Goal: Communication & Community: Answer question/provide support

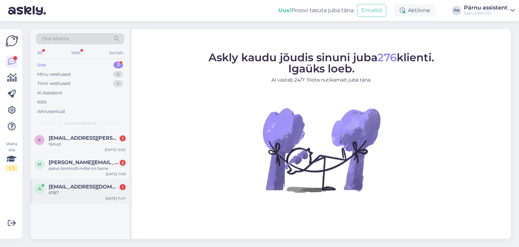
click at [63, 189] on span "[EMAIL_ADDRESS][DOMAIN_NAME]" at bounding box center [84, 187] width 70 height 6
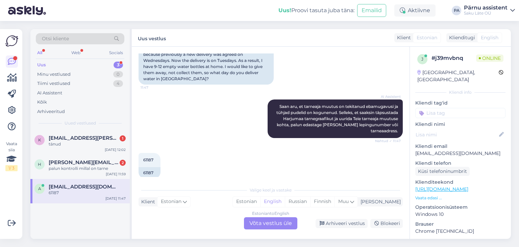
scroll to position [164, 0]
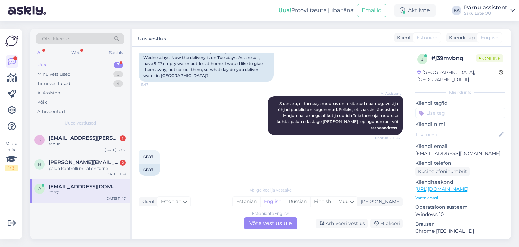
click at [281, 222] on div "Estonian to English Võta vestlus üle" at bounding box center [270, 223] width 53 height 12
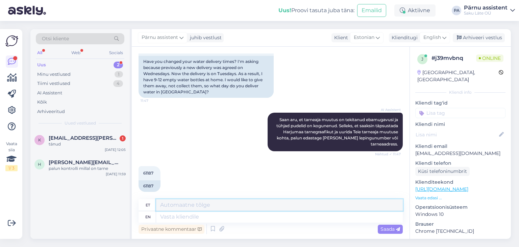
click at [178, 205] on textarea at bounding box center [279, 204] width 247 height 11
type textarea "Tere"
click at [438, 36] on span "English" at bounding box center [432, 37] width 18 height 7
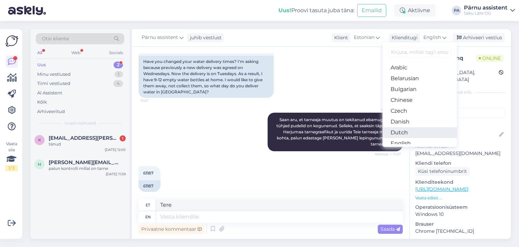
scroll to position [34, 0]
click at [412, 121] on link "Estonian" at bounding box center [420, 120] width 74 height 11
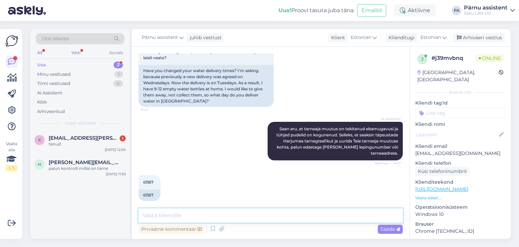
click at [205, 215] on textarea at bounding box center [271, 215] width 264 height 14
type textarea "Tere"
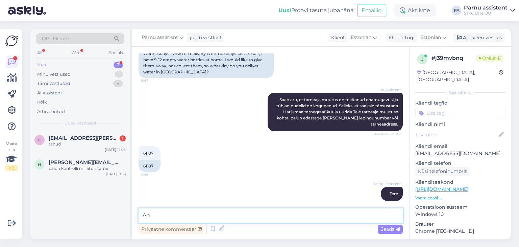
type textarea "A"
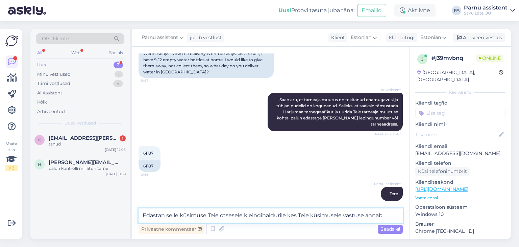
type textarea "Edastan selle küsimuse Teie otsesele kleindihaldurile kes Teie küsimusele vastu…"
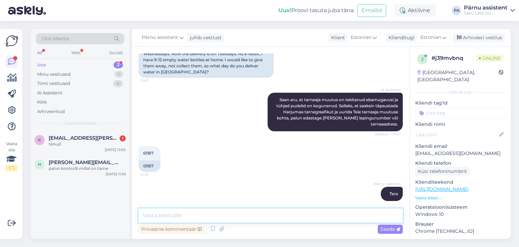
scroll to position [203, 0]
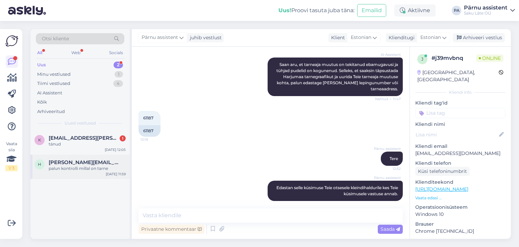
click at [81, 164] on span "[PERSON_NAME][EMAIL_ADDRESS][DOMAIN_NAME]" at bounding box center [84, 162] width 70 height 6
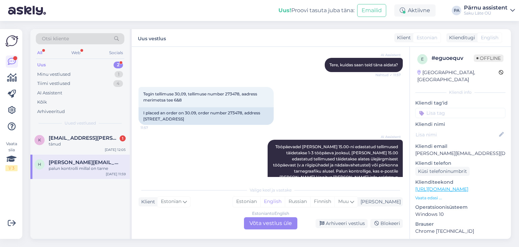
scroll to position [67, 0]
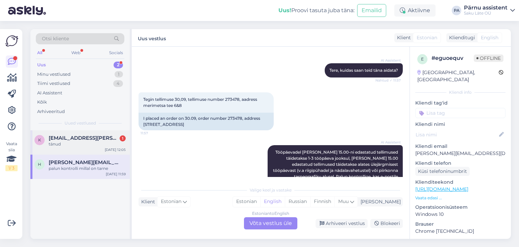
click at [104, 143] on div "tänud" at bounding box center [87, 144] width 77 height 6
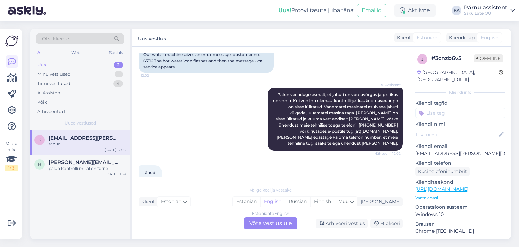
scroll to position [146, 0]
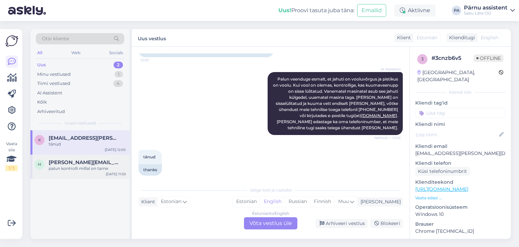
click at [70, 171] on div "palun kontrolli millal on tarne" at bounding box center [87, 168] width 77 height 6
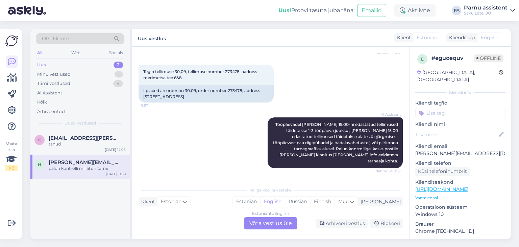
scroll to position [67, 0]
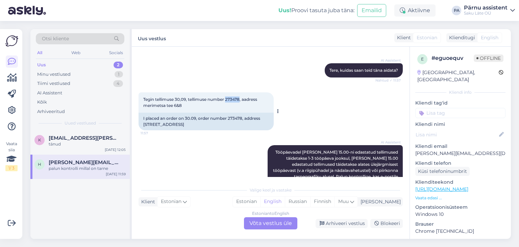
drag, startPoint x: 241, startPoint y: 100, endPoint x: 227, endPoint y: 101, distance: 13.9
click at [227, 101] on span "Tegin tellimuse 30,09, tellimuse number 273478, aadress merimetsa tee 6&8" at bounding box center [200, 102] width 115 height 11
copy span "273478"
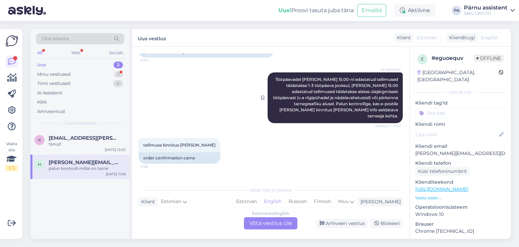
scroll to position [168, 0]
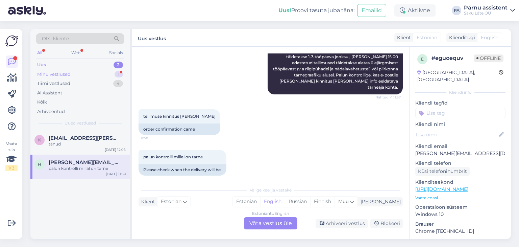
click at [92, 75] on div "Minu vestlused 1" at bounding box center [80, 74] width 89 height 9
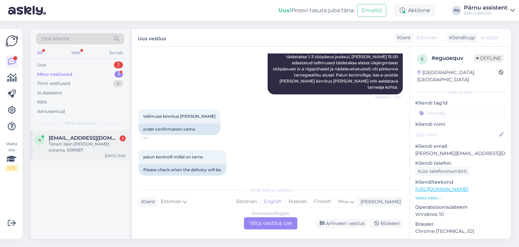
click at [78, 138] on span "[EMAIL_ADDRESS][DOMAIN_NAME]" at bounding box center [84, 138] width 70 height 6
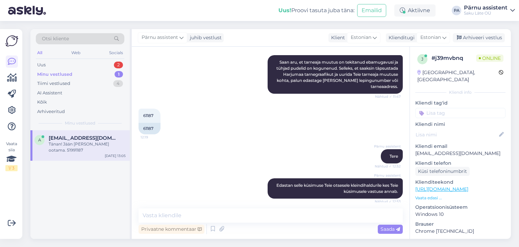
scroll to position [232, 0]
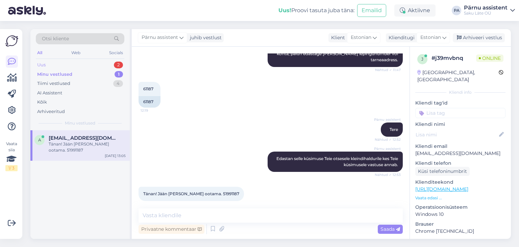
click at [97, 64] on div "Uus 2" at bounding box center [80, 64] width 89 height 9
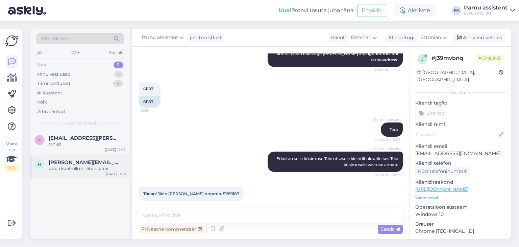
click at [92, 162] on span "[PERSON_NAME][EMAIL_ADDRESS][DOMAIN_NAME]" at bounding box center [84, 162] width 70 height 6
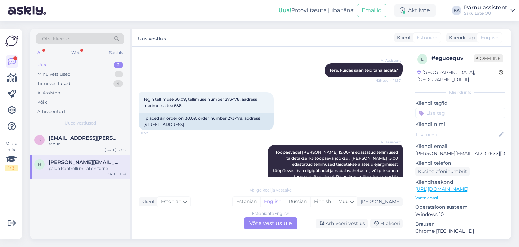
scroll to position [0, 0]
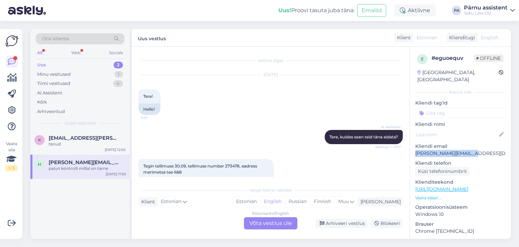
drag, startPoint x: 475, startPoint y: 148, endPoint x: 415, endPoint y: 147, distance: 60.2
click at [415, 147] on div "e # eguoequv Offline [GEOGRAPHIC_DATA], [GEOGRAPHIC_DATA] Kliendi info Kliendi …" at bounding box center [460, 189] width 101 height 285
copy p "[PERSON_NAME][EMAIL_ADDRESS][DOMAIN_NAME]"
click at [79, 145] on div "tänud" at bounding box center [87, 144] width 77 height 6
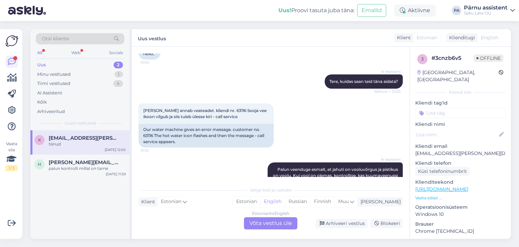
scroll to position [44, 0]
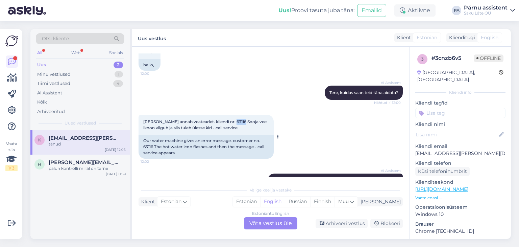
drag, startPoint x: 244, startPoint y: 122, endPoint x: 233, endPoint y: 122, distance: 10.5
click at [233, 122] on span "[PERSON_NAME] annab veateadet. kliendi nr. 63116 Sooja vee ikoon vilgub ja siis…" at bounding box center [205, 124] width 124 height 11
copy span "63116"
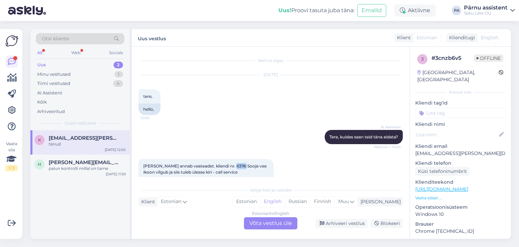
scroll to position [68, 0]
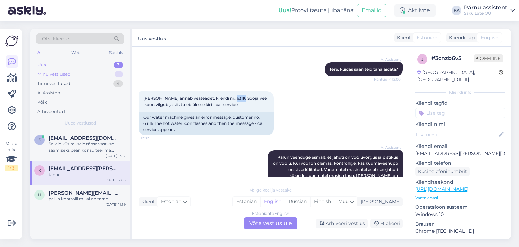
click at [95, 73] on div "Minu vestlused 1" at bounding box center [80, 74] width 89 height 9
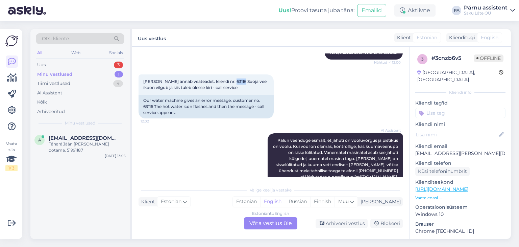
scroll to position [44, 0]
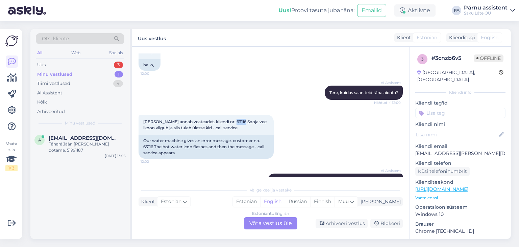
click at [103, 73] on div "Minu vestlused 1" at bounding box center [80, 74] width 89 height 9
click at [88, 141] on div "Tänan! Jään [PERSON_NAME] ootama. 51991187" at bounding box center [87, 147] width 77 height 12
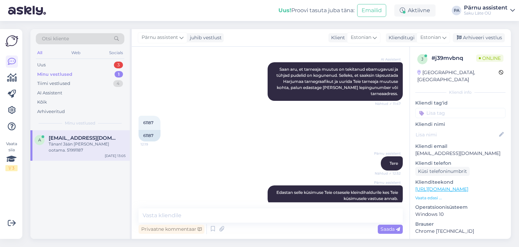
scroll to position [232, 0]
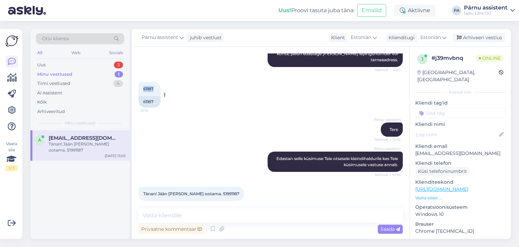
drag, startPoint x: 153, startPoint y: 82, endPoint x: 143, endPoint y: 80, distance: 10.0
click at [143, 86] on span "61187" at bounding box center [148, 88] width 10 height 5
copy span "61187"
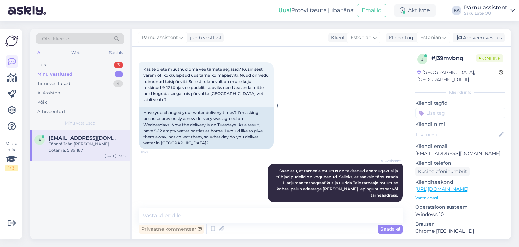
scroll to position [63, 0]
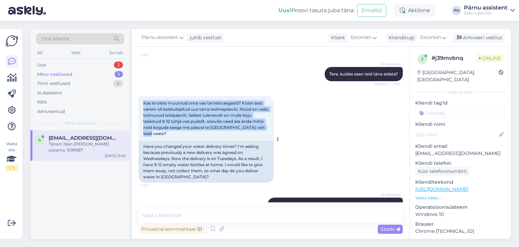
drag, startPoint x: 268, startPoint y: 127, endPoint x: 143, endPoint y: 103, distance: 127.1
click at [143, 103] on span "Kas te olete muutnud oma vee tarnete aegasid? Küsin sest varem oli kokkulepitud…" at bounding box center [206, 117] width 126 height 35
copy span "Kas te olete muutnud oma vee tarnete aegasid? Küsin sest varem oli kokkulepitud…"
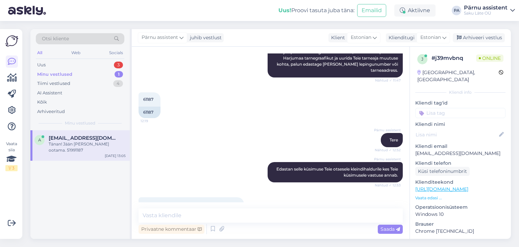
scroll to position [232, 0]
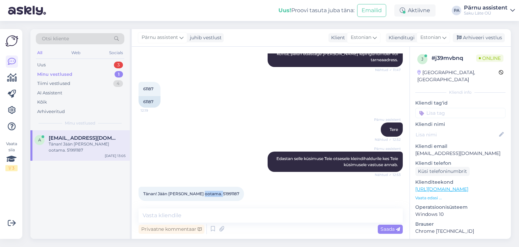
drag, startPoint x: 218, startPoint y: 187, endPoint x: 200, endPoint y: 186, distance: 17.7
click at [200, 187] on div "Tänan! Jään [PERSON_NAME] ootama. 51991187 13:05" at bounding box center [191, 194] width 105 height 14
copy span "51991187"
click at [95, 64] on div "Uus 3" at bounding box center [80, 64] width 89 height 9
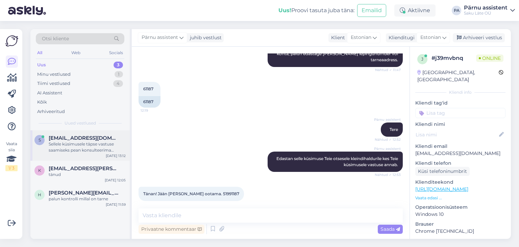
click at [76, 148] on div "Sellele küsimusele täpse vastuse saamiseks pean konsulteerima kolleegiga. Palun…" at bounding box center [87, 147] width 77 height 12
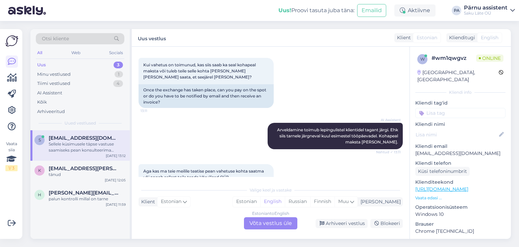
scroll to position [287, 0]
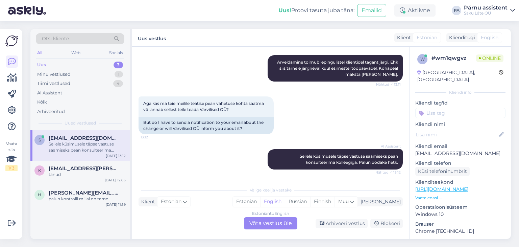
click at [258, 224] on div "Estonian to English Võta vestlus üle" at bounding box center [270, 223] width 53 height 12
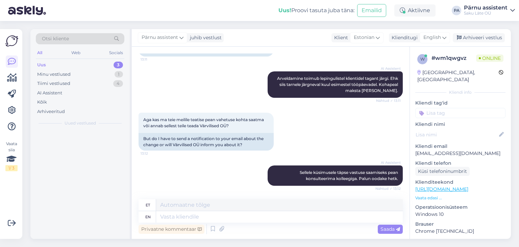
scroll to position [271, 0]
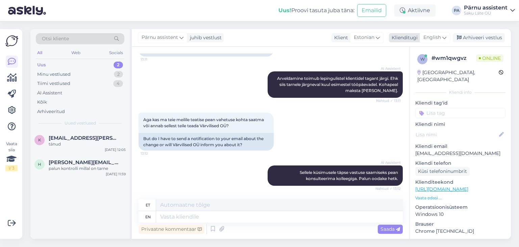
click at [439, 40] on span "English" at bounding box center [432, 37] width 18 height 7
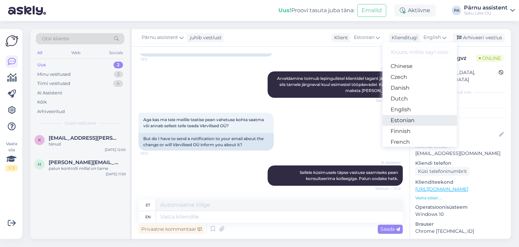
click at [420, 120] on link "Estonian" at bounding box center [420, 120] width 74 height 11
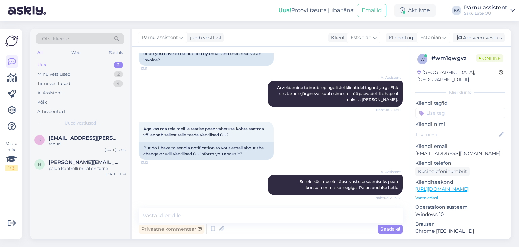
scroll to position [262, 0]
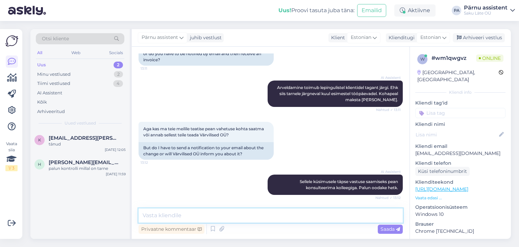
click at [202, 212] on textarea at bounding box center [271, 215] width 264 height 14
type textarea "Tere"
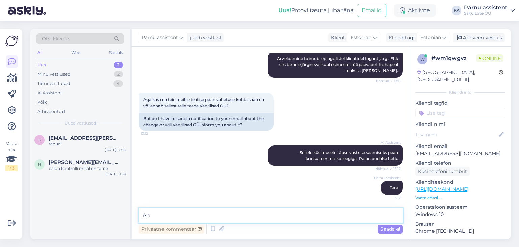
type textarea "A"
type textarea "K"
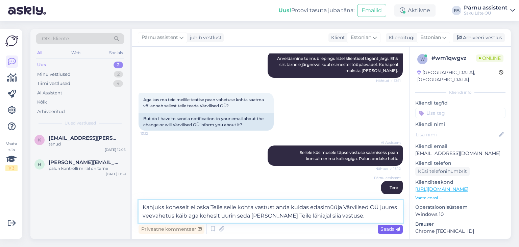
type textarea "Kahjuks koheselt ei oska Teile selle kohta vastust anda kuidas edasimüüja Värvi…"
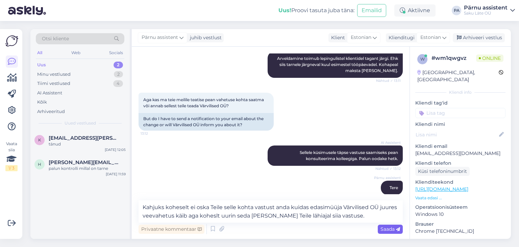
click at [389, 230] on span "Saada" at bounding box center [391, 229] width 20 height 6
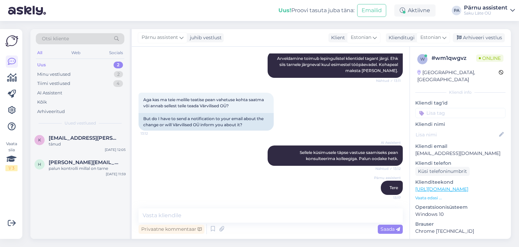
scroll to position [332, 0]
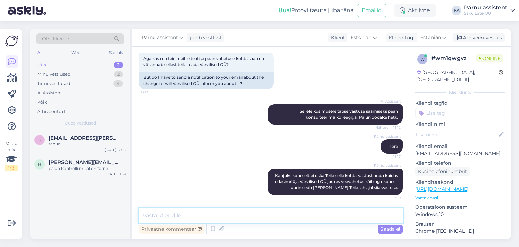
click at [261, 215] on textarea at bounding box center [271, 215] width 264 height 14
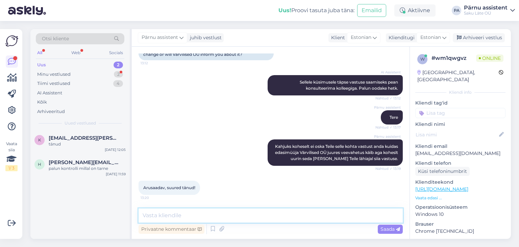
click at [262, 218] on textarea at bounding box center [271, 215] width 264 height 14
click at [158, 218] on textarea at bounding box center [271, 215] width 264 height 14
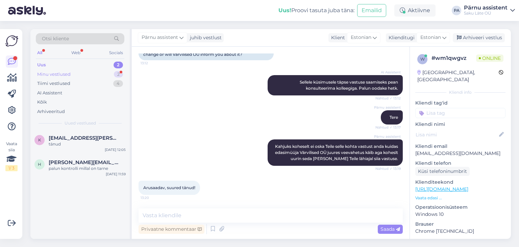
click at [92, 76] on div "Minu vestlused 2" at bounding box center [80, 74] width 89 height 9
click at [91, 137] on span "[EMAIL_ADDRESS][DOMAIN_NAME]" at bounding box center [84, 138] width 70 height 6
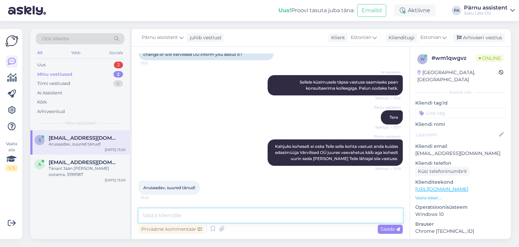
drag, startPoint x: 168, startPoint y: 213, endPoint x: 190, endPoint y: 217, distance: 22.6
click at [168, 214] on textarea at bounding box center [271, 215] width 264 height 14
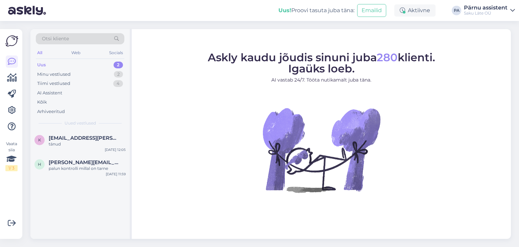
click at [74, 63] on div "Uus 2" at bounding box center [80, 64] width 89 height 9
click at [91, 140] on span "[EMAIL_ADDRESS][PERSON_NAME][DOMAIN_NAME]" at bounding box center [84, 138] width 70 height 6
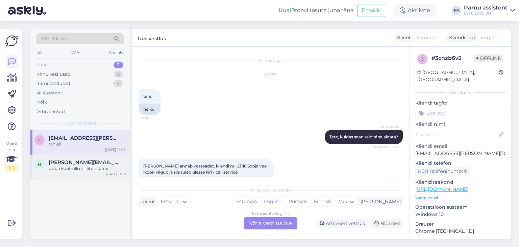
scroll to position [146, 0]
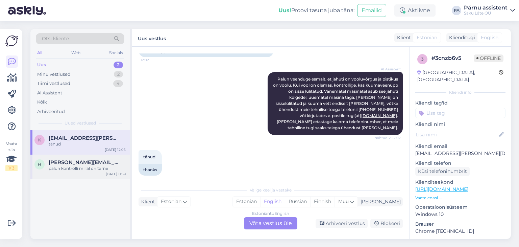
click at [88, 168] on div "palun kontrolli millal on tarne" at bounding box center [87, 168] width 77 height 6
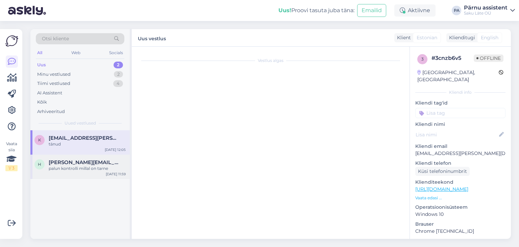
scroll to position [168, 0]
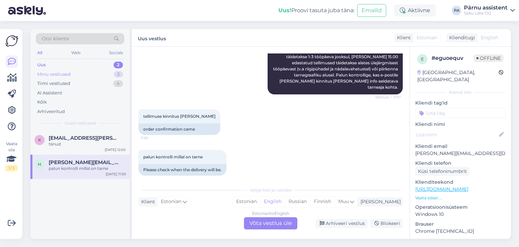
click at [83, 77] on div "Minu vestlused 2" at bounding box center [80, 74] width 89 height 9
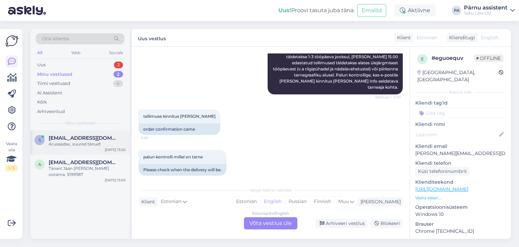
click at [91, 137] on span "[EMAIL_ADDRESS][DOMAIN_NAME]" at bounding box center [84, 138] width 70 height 6
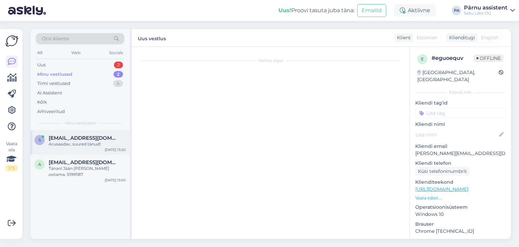
scroll to position [361, 0]
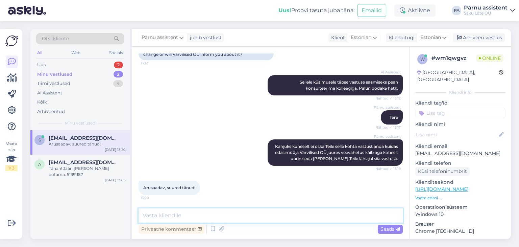
click at [185, 212] on textarea at bounding box center [271, 215] width 264 height 14
paste textarea "Värviliste autopesulas (Marja 4d, Tallinn) on vett võimalik vahetada juba aasta…"
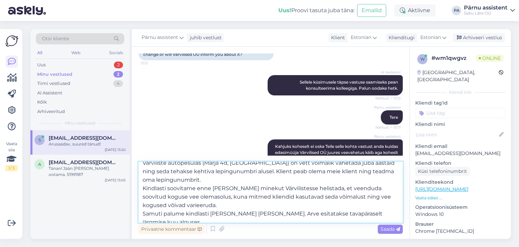
scroll to position [0, 0]
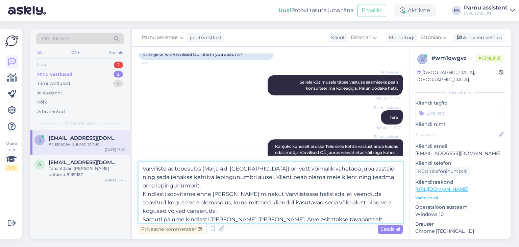
click at [166, 177] on textarea "Värviliste autopesulas (Marja 4d, Tallinn) on vett võimalik vahetada juba aasta…" at bounding box center [271, 192] width 264 height 61
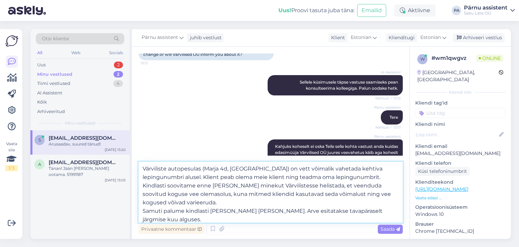
click at [342, 178] on textarea "Värviliste autopesulas (Marja 4d, Tallinn) on vett võimalik vahetada kehtiva le…" at bounding box center [271, 192] width 264 height 61
click at [142, 184] on textarea "Värviliste autopesulas (Marja 4d, Tallinn) on vett võimalik vahetada kehtiva le…" at bounding box center [271, 192] width 264 height 61
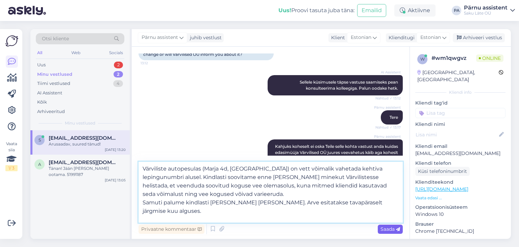
type textarea "Värviliste autopesulas (Marja 4d, Tallinn) on vett võimalik vahetada kehtiva le…"
click at [395, 232] on div "Saada" at bounding box center [390, 228] width 25 height 9
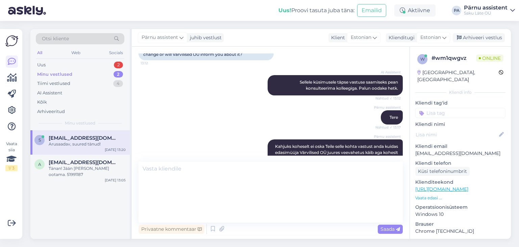
scroll to position [433, 0]
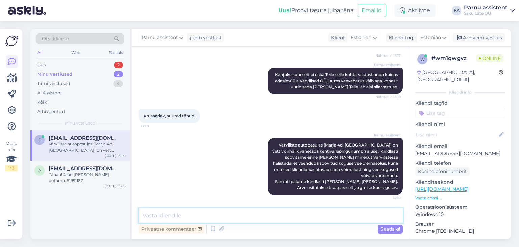
click at [276, 216] on textarea at bounding box center [271, 215] width 264 height 14
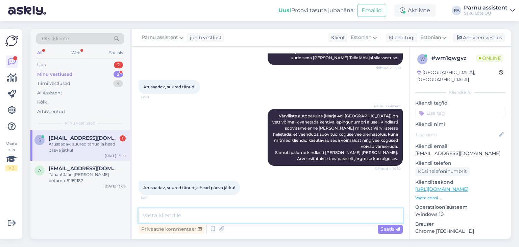
click at [268, 216] on textarea at bounding box center [271, 215] width 264 height 14
type textarea "Head päeva!"
